Goal: Information Seeking & Learning: Learn about a topic

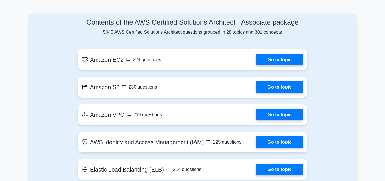
scroll to position [316, 0]
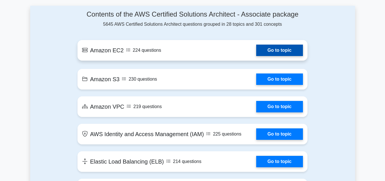
click at [276, 52] on link "Go to topic" at bounding box center [279, 49] width 47 height 11
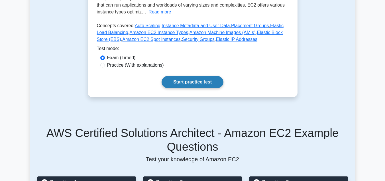
scroll to position [139, 0]
click at [191, 79] on link "Start practice test" at bounding box center [193, 82] width 62 height 12
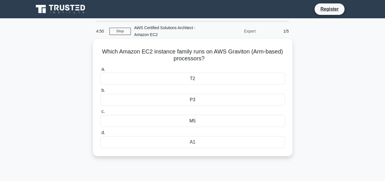
click at [190, 117] on div "M5" at bounding box center [192, 121] width 185 height 12
click at [100, 113] on input "c. M5" at bounding box center [100, 112] width 0 height 4
click at [192, 117] on div "C5" at bounding box center [192, 121] width 185 height 12
click at [100, 113] on input "c. C5" at bounding box center [100, 112] width 0 height 4
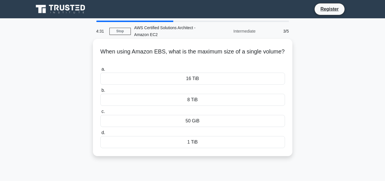
click at [208, 79] on div "16 TiB" at bounding box center [192, 78] width 185 height 12
click at [100, 71] on input "a. 16 TiB" at bounding box center [100, 69] width 0 height 4
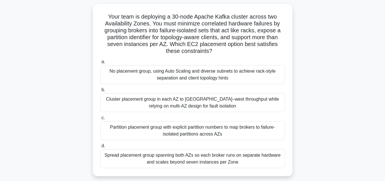
scroll to position [37, 0]
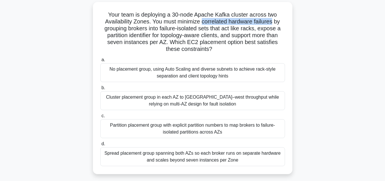
drag, startPoint x: 203, startPoint y: 23, endPoint x: 278, endPoint y: 20, distance: 74.8
click at [278, 20] on h5 "Your team is deploying a 30-node Apache Kafka cluster across two Availability Z…" at bounding box center [193, 32] width 186 height 42
drag, startPoint x: 278, startPoint y: 20, endPoint x: 188, endPoint y: 28, distance: 90.2
click at [188, 28] on h5 "Your team is deploying a 30-node Apache Kafka cluster across two Availability Z…" at bounding box center [193, 32] width 186 height 42
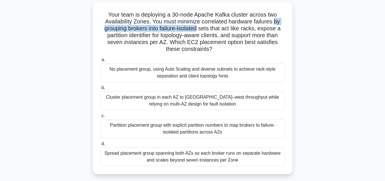
click at [147, 27] on h5 "Your team is deploying a 30-node Apache Kafka cluster across two Availability Z…" at bounding box center [193, 32] width 186 height 42
drag, startPoint x: 147, startPoint y: 27, endPoint x: 247, endPoint y: 29, distance: 100.1
click at [247, 29] on h5 "Your team is deploying a 30-node Apache Kafka cluster across two Availability Z…" at bounding box center [193, 32] width 186 height 42
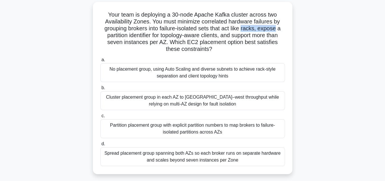
drag, startPoint x: 247, startPoint y: 29, endPoint x: 276, endPoint y: 31, distance: 28.8
click at [276, 31] on h5 "Your team is deploying a 30-node Apache Kafka cluster across two Availability Z…" at bounding box center [193, 32] width 186 height 42
click at [115, 100] on div "Cluster placement group in each AZ to [GEOGRAPHIC_DATA]–west throughput while r…" at bounding box center [192, 100] width 185 height 19
click at [100, 90] on input "b. Cluster placement group in each AZ to maximize east–west throughput while re…" at bounding box center [100, 88] width 0 height 4
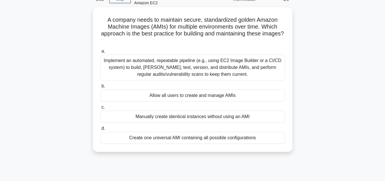
scroll to position [32, 0]
click at [198, 94] on div "Allow all users to create and manage AMIs" at bounding box center [192, 95] width 185 height 12
click at [100, 88] on input "b. Allow all users to create and manage AMIs" at bounding box center [100, 86] width 0 height 4
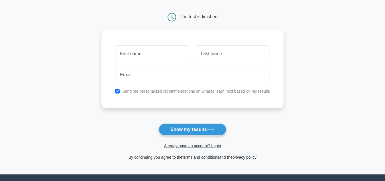
scroll to position [106, 0]
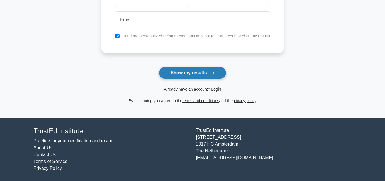
click at [198, 70] on button "Show my results" at bounding box center [192, 73] width 67 height 12
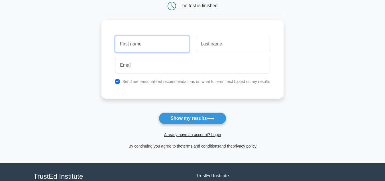
scroll to position [60, 0]
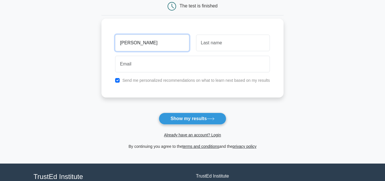
type input "Rupali"
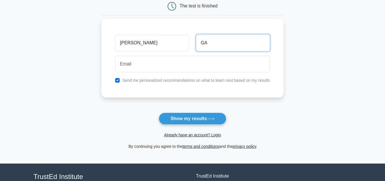
type input "G"
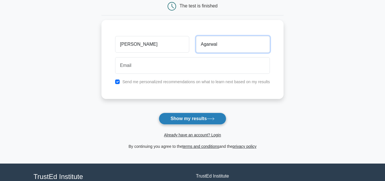
type input "Agarwal"
click at [177, 113] on button "Show my results" at bounding box center [192, 118] width 67 height 12
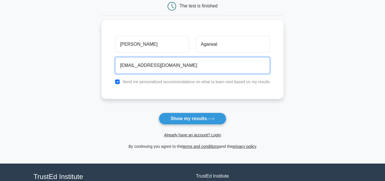
type input "agarwalrupali96@gmail.com"
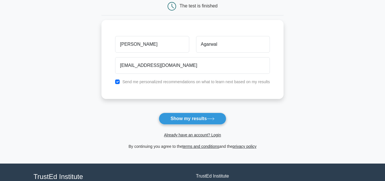
click at [194, 111] on form "Wait, there is more! Continue to see your result The test is finished Rupali" at bounding box center [193, 60] width 182 height 178
click at [196, 116] on button "Show my results" at bounding box center [192, 118] width 67 height 12
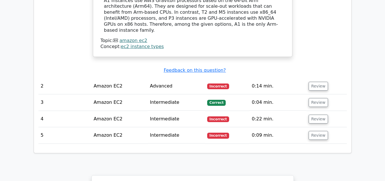
scroll to position [598, 0]
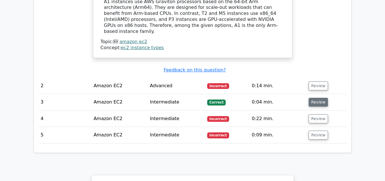
click at [318, 98] on button "Review" at bounding box center [318, 102] width 19 height 9
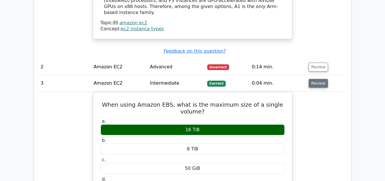
scroll to position [617, 0]
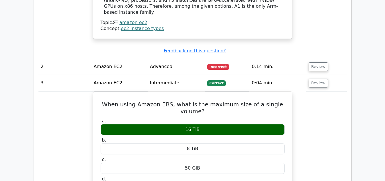
drag, startPoint x: 318, startPoint y: 70, endPoint x: 309, endPoint y: 121, distance: 52.5
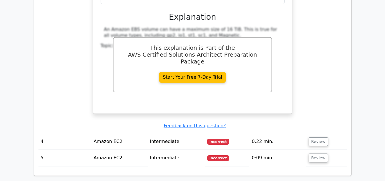
scroll to position [806, 0]
click at [316, 137] on button "Review" at bounding box center [318, 141] width 19 height 9
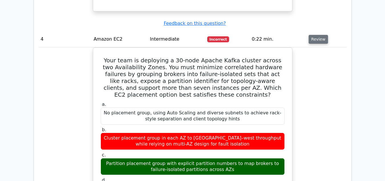
scroll to position [908, 0]
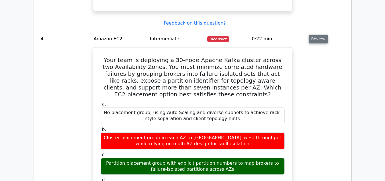
click at [318, 35] on button "Review" at bounding box center [318, 39] width 19 height 9
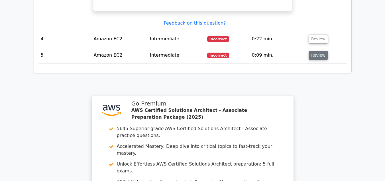
click at [320, 51] on button "Review" at bounding box center [318, 55] width 19 height 9
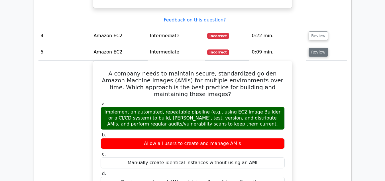
click at [320, 48] on button "Review" at bounding box center [318, 52] width 19 height 9
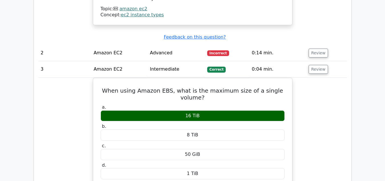
scroll to position [631, 0]
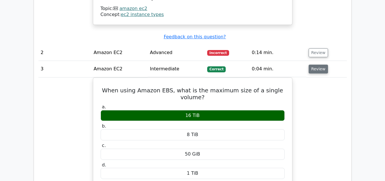
click at [323, 64] on button "Review" at bounding box center [318, 68] width 19 height 9
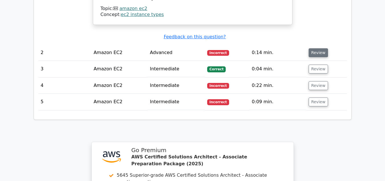
click at [315, 48] on button "Review" at bounding box center [318, 52] width 19 height 9
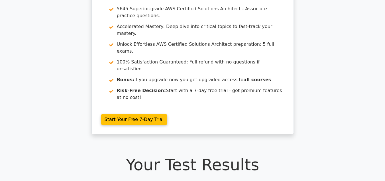
scroll to position [0, 0]
